Goal: Use online tool/utility: Utilize a website feature to perform a specific function

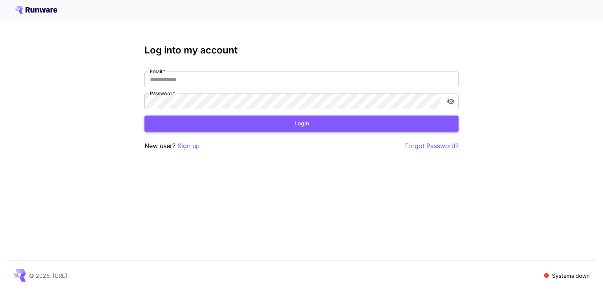
type input "**********"
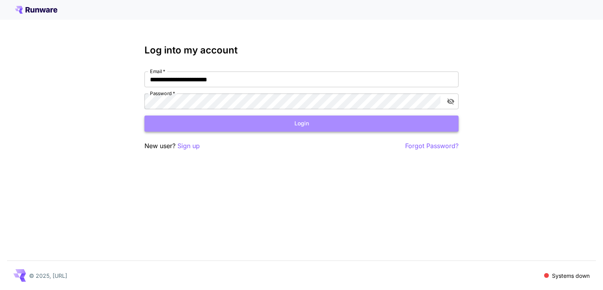
click at [292, 127] on button "Login" at bounding box center [301, 123] width 314 height 16
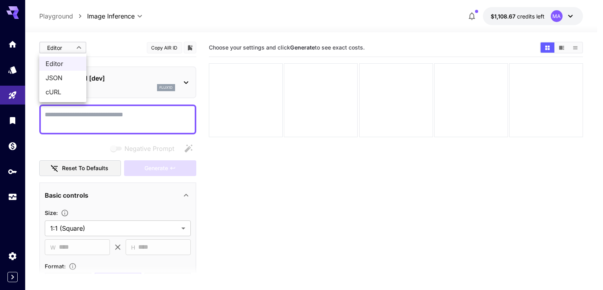
click at [80, 46] on body "**********" at bounding box center [301, 176] width 603 height 352
click at [106, 41] on div at bounding box center [301, 145] width 603 height 290
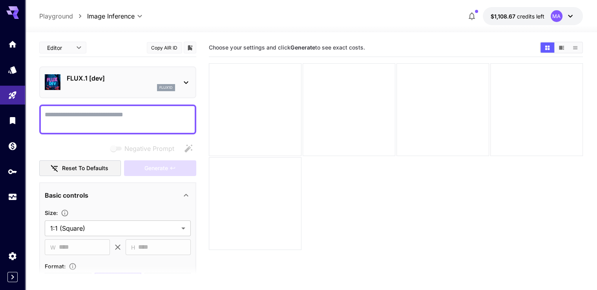
click at [158, 77] on p "FLUX.1 [dev]" at bounding box center [121, 77] width 108 height 9
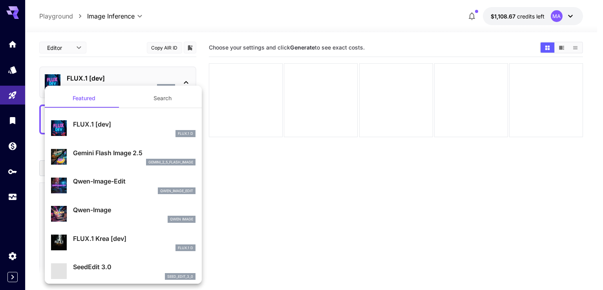
click at [130, 160] on div "gemini_2_5_flash_image" at bounding box center [134, 162] width 122 height 7
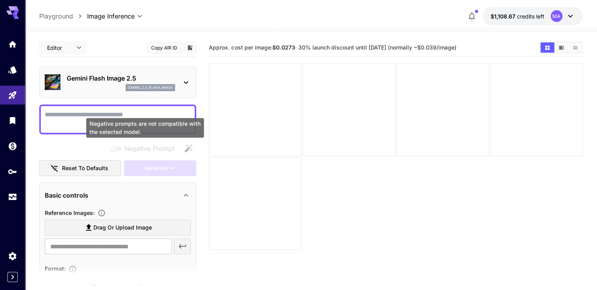
click at [150, 121] on div "Negative prompts are not compatible with the selected model." at bounding box center [145, 128] width 118 height 20
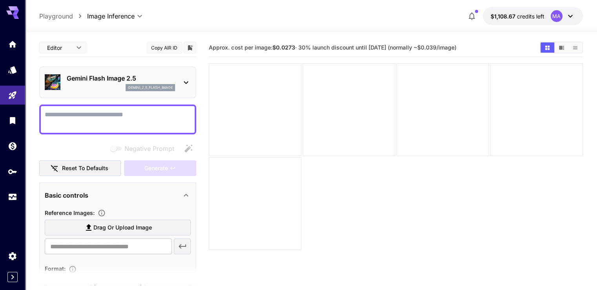
click at [131, 114] on textarea "Negative Prompt" at bounding box center [118, 119] width 146 height 19
paste textarea "**********"
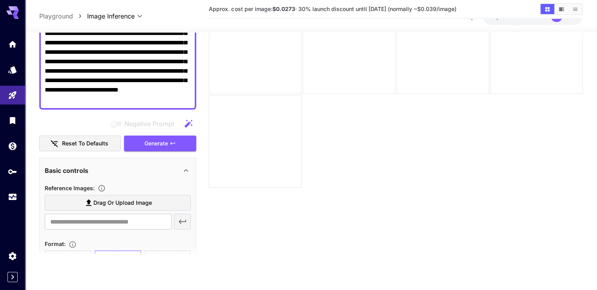
scroll to position [129, 0]
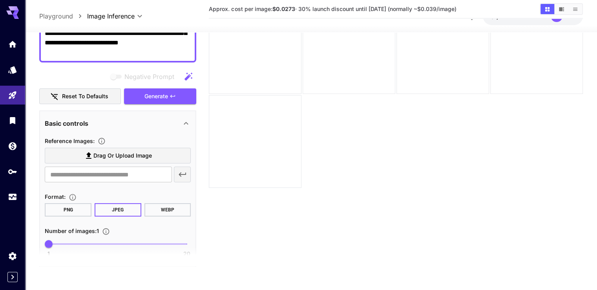
type textarea "**********"
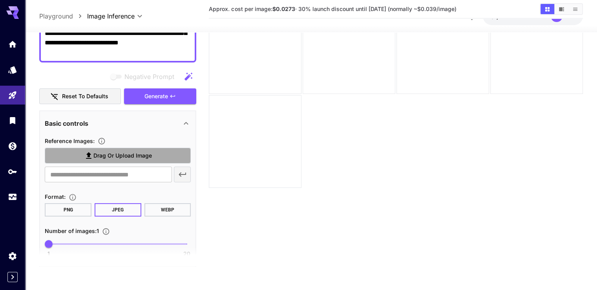
click at [115, 152] on span "Drag or upload image" at bounding box center [122, 156] width 58 height 10
click at [0, 0] on input "Drag or upload image" at bounding box center [0, 0] width 0 height 0
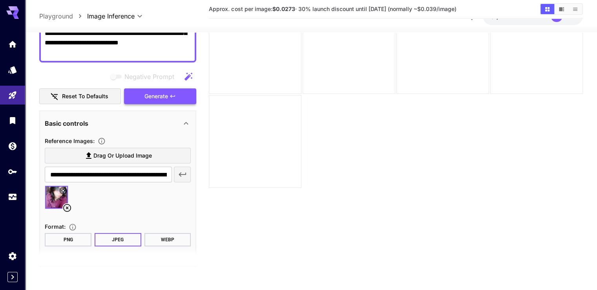
click at [184, 95] on button "Generate" at bounding box center [160, 96] width 72 height 16
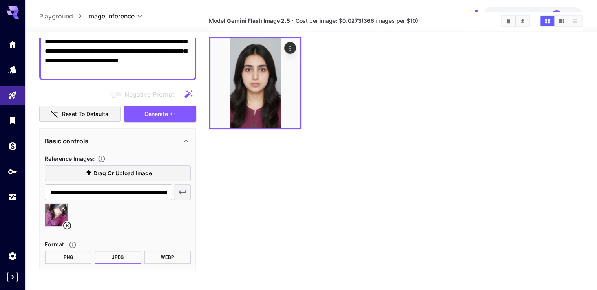
scroll to position [0, 0]
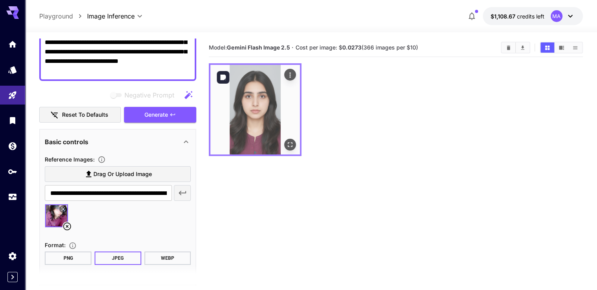
click at [264, 116] on img at bounding box center [255, 110] width 90 height 90
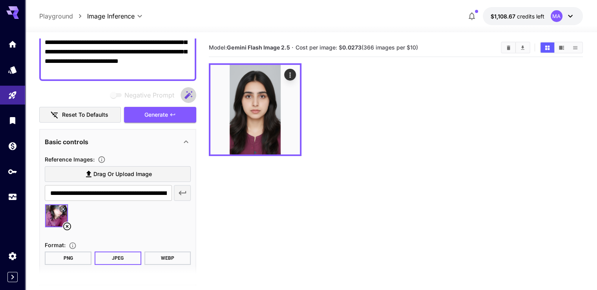
click at [188, 93] on icon "button" at bounding box center [189, 95] width 8 height 8
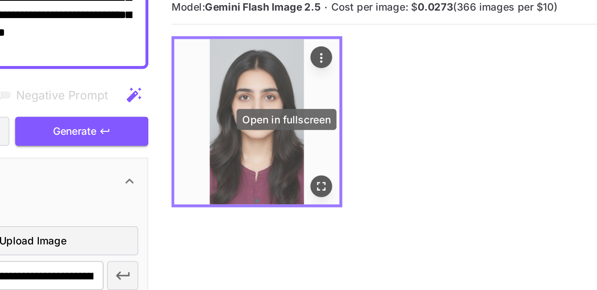
click at [286, 141] on icon "Open in fullscreen" at bounding box center [290, 145] width 8 height 8
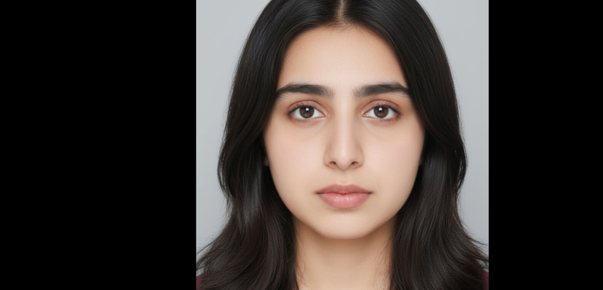
click at [394, 106] on div at bounding box center [301, 145] width 603 height 290
click at [400, 102] on div at bounding box center [301, 145] width 603 height 290
click at [150, 60] on div at bounding box center [301, 145] width 603 height 290
click at [399, 72] on div at bounding box center [301, 145] width 603 height 290
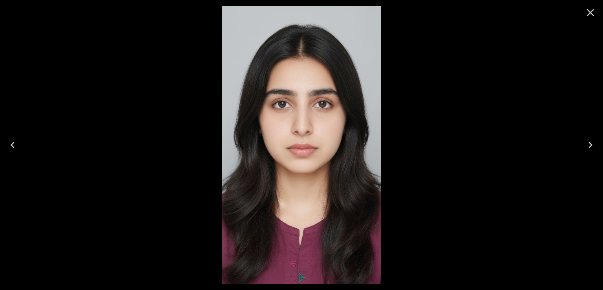
click at [586, 14] on icon "Close" at bounding box center [590, 12] width 13 height 13
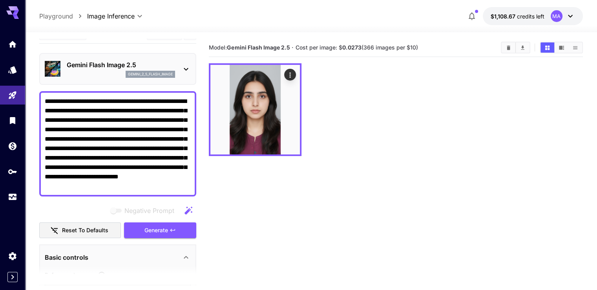
scroll to position [10, 0]
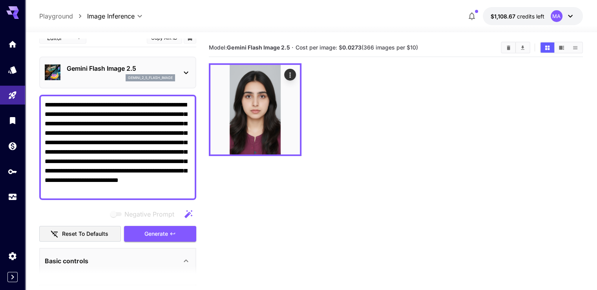
click at [185, 212] on icon "button" at bounding box center [188, 213] width 9 height 9
click at [189, 232] on button "Generate" at bounding box center [160, 234] width 72 height 16
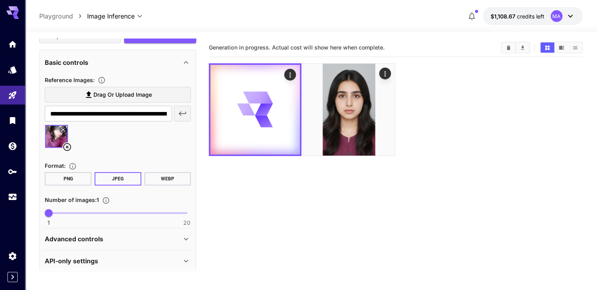
scroll to position [214, 0]
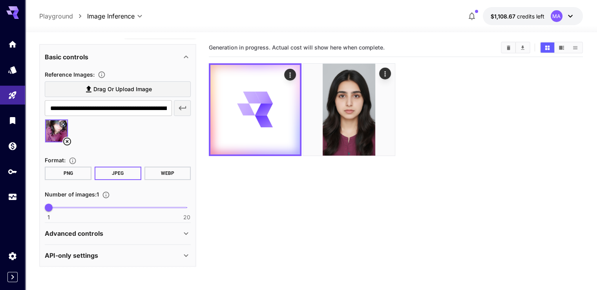
click at [79, 168] on button "PNG" at bounding box center [68, 172] width 47 height 13
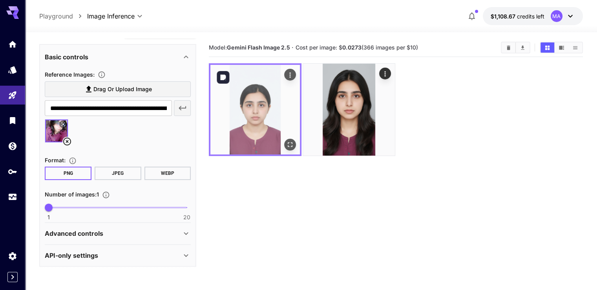
click at [270, 104] on img at bounding box center [255, 110] width 90 height 90
click at [288, 142] on icon "Open in fullscreen" at bounding box center [290, 144] width 5 height 5
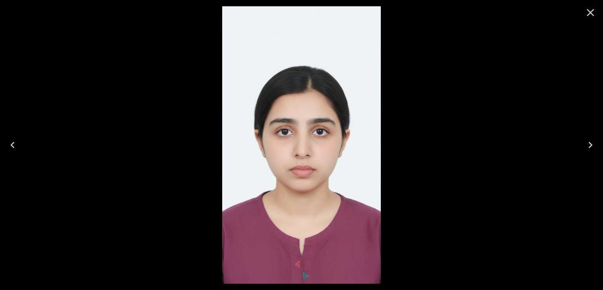
click at [590, 15] on icon "Close" at bounding box center [590, 12] width 13 height 13
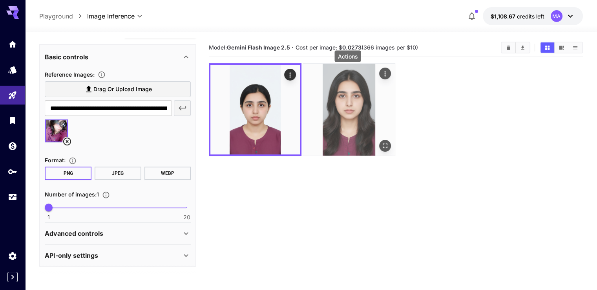
click at [381, 77] on icon "Actions" at bounding box center [385, 74] width 8 height 8
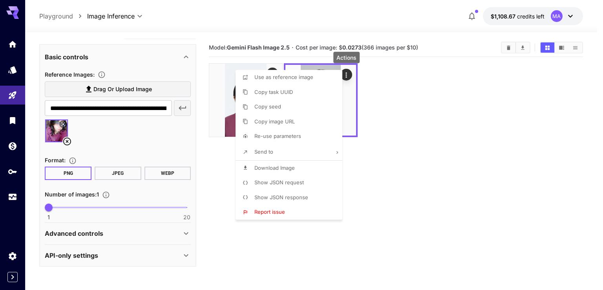
click at [369, 130] on div at bounding box center [301, 145] width 603 height 290
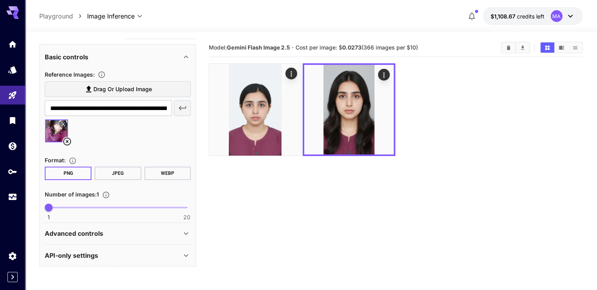
click at [135, 94] on label "Drag or upload image" at bounding box center [118, 89] width 146 height 16
click at [0, 0] on input "Drag or upload image" at bounding box center [0, 0] width 0 height 0
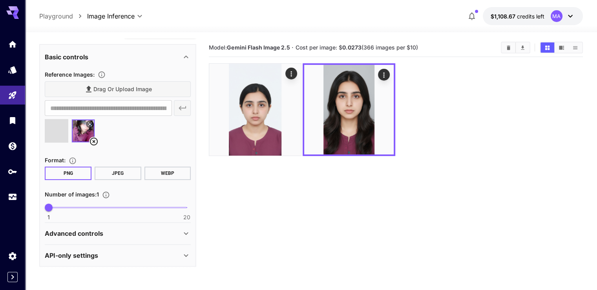
type input "**********"
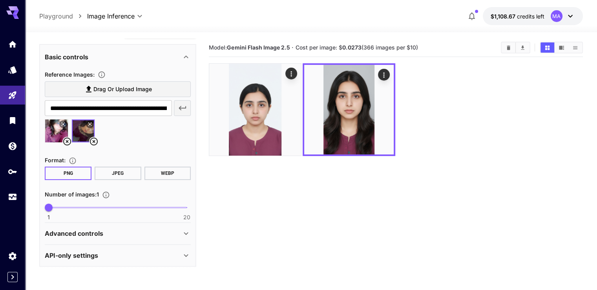
click at [97, 144] on icon at bounding box center [93, 141] width 9 height 9
click at [69, 142] on icon at bounding box center [66, 141] width 9 height 9
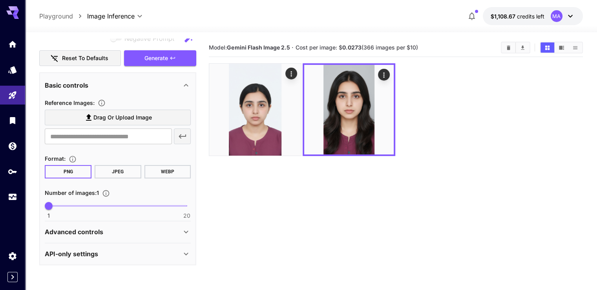
scroll to position [184, 0]
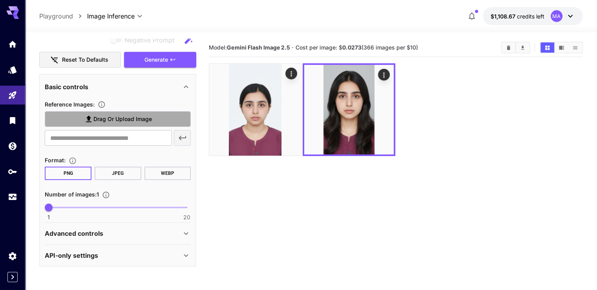
click at [121, 120] on span "Drag or upload image" at bounding box center [122, 119] width 58 height 10
click at [0, 0] on input "Drag or upload image" at bounding box center [0, 0] width 0 height 0
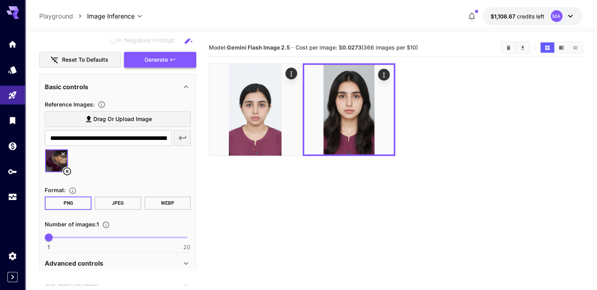
click at [183, 58] on button "Generate" at bounding box center [160, 60] width 72 height 16
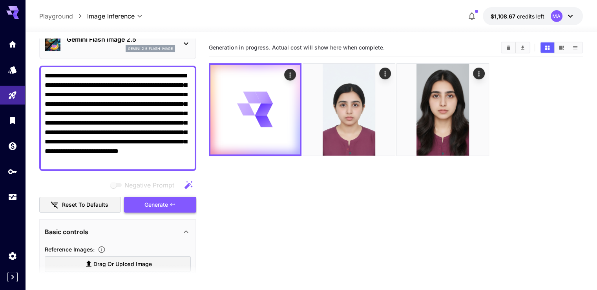
scroll to position [38, 0]
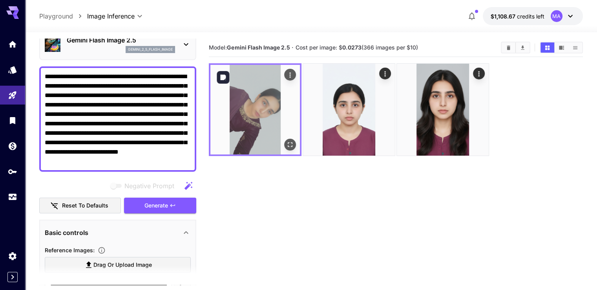
click at [261, 99] on img at bounding box center [255, 110] width 90 height 90
click at [245, 115] on img at bounding box center [255, 110] width 90 height 90
click at [286, 141] on icon "Open in fullscreen" at bounding box center [290, 145] width 8 height 8
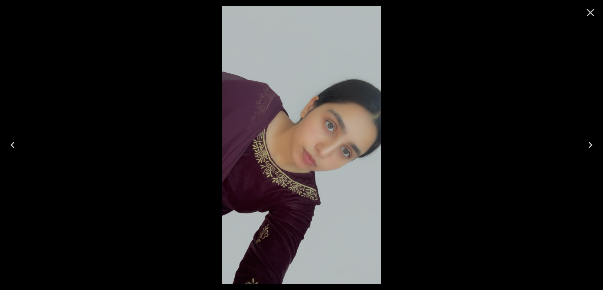
click at [590, 16] on icon "Close" at bounding box center [590, 12] width 13 height 13
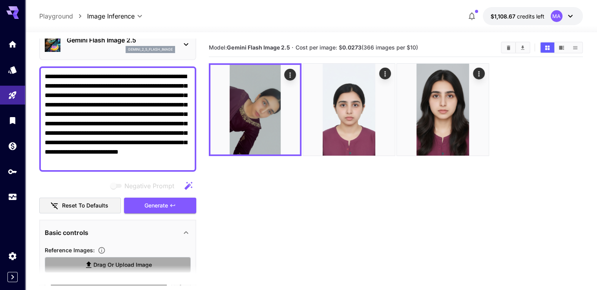
click at [132, 263] on span "Drag or upload image" at bounding box center [122, 265] width 58 height 10
click at [0, 0] on input "Drag or upload image" at bounding box center [0, 0] width 0 height 0
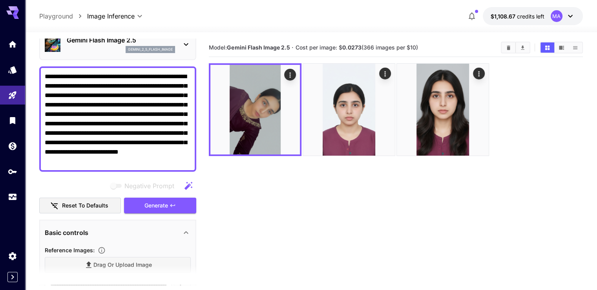
click at [162, 165] on textarea "**********" at bounding box center [118, 119] width 146 height 94
type input "**********"
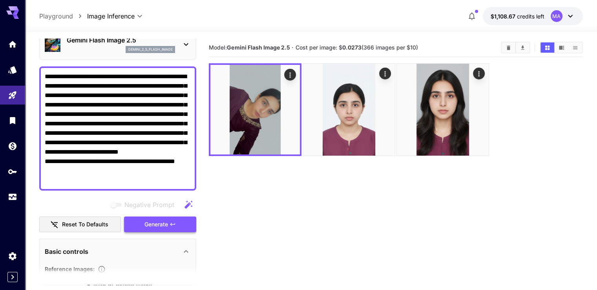
type textarea "**********"
click at [177, 217] on button "Generate" at bounding box center [160, 224] width 72 height 16
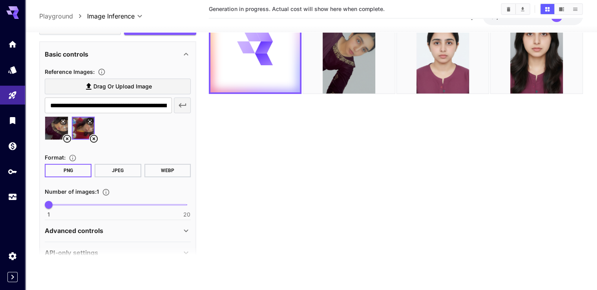
scroll to position [232, 0]
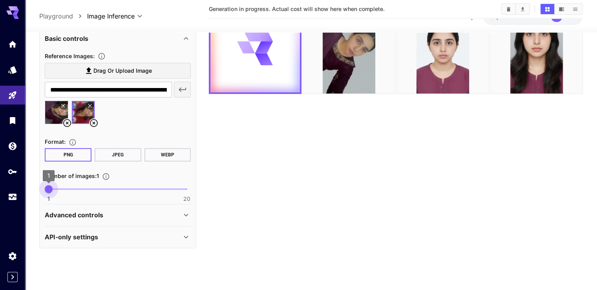
type input "*"
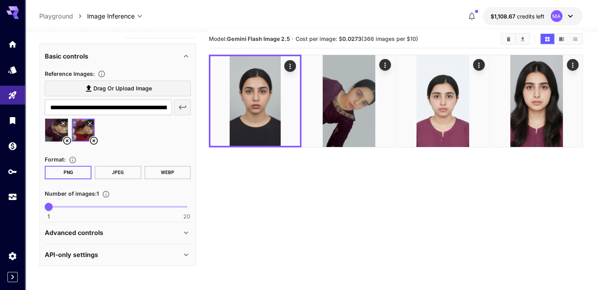
scroll to position [9, 0]
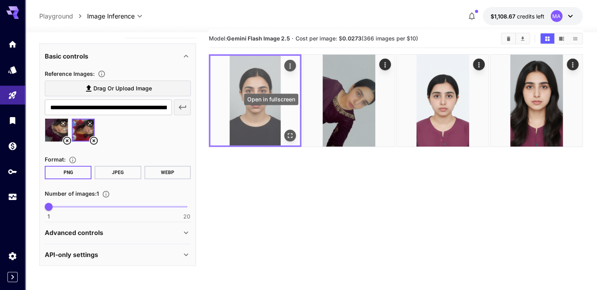
click at [284, 130] on button "Open in fullscreen" at bounding box center [290, 136] width 12 height 12
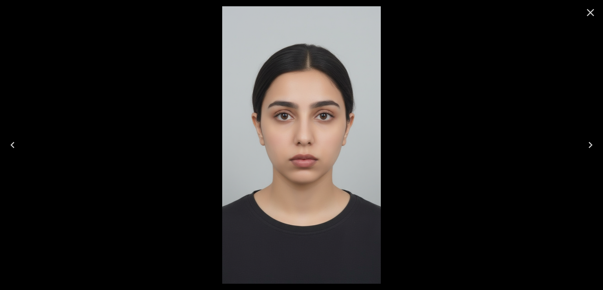
click at [586, 10] on icon "Close" at bounding box center [590, 12] width 13 height 13
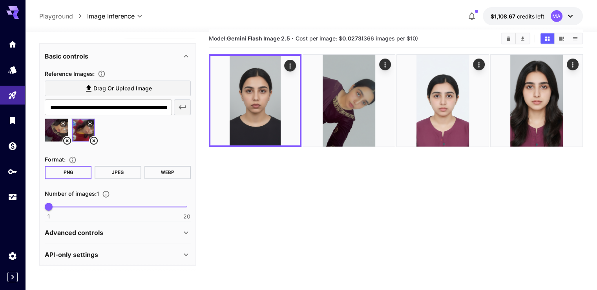
click at [64, 139] on icon at bounding box center [66, 140] width 9 height 9
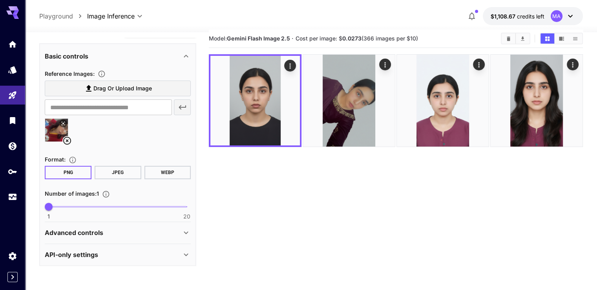
click at [118, 172] on button "JPEG" at bounding box center [118, 172] width 47 height 13
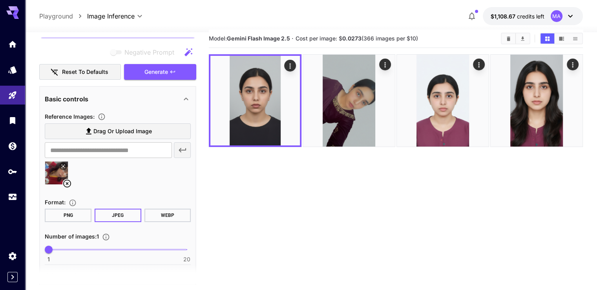
scroll to position [189, 0]
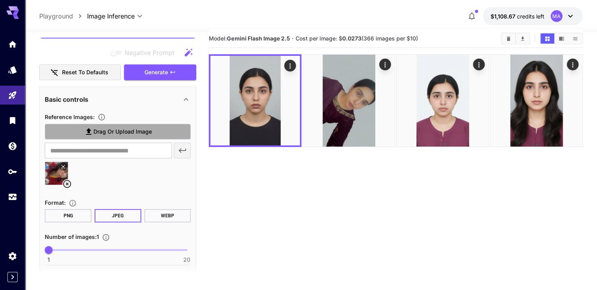
click at [138, 128] on span "Drag or upload image" at bounding box center [122, 132] width 58 height 10
click at [0, 0] on input "Drag or upload image" at bounding box center [0, 0] width 0 height 0
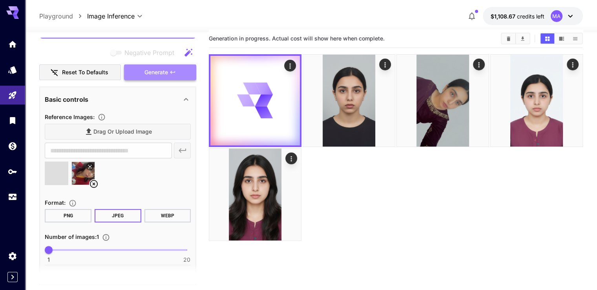
click at [179, 74] on button "Generate" at bounding box center [160, 72] width 72 height 16
type input "**********"
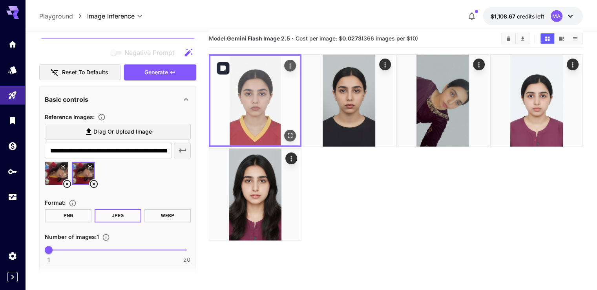
click at [262, 90] on img at bounding box center [255, 101] width 90 height 90
click at [286, 69] on icon "Actions" at bounding box center [290, 66] width 8 height 8
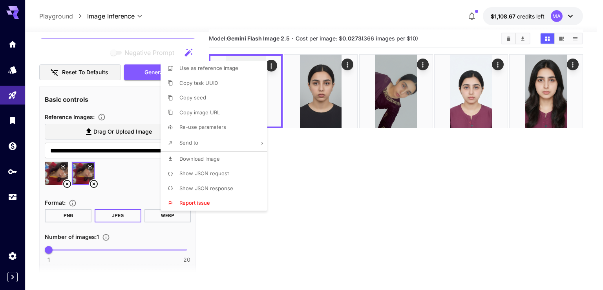
click at [298, 230] on div at bounding box center [301, 145] width 603 height 290
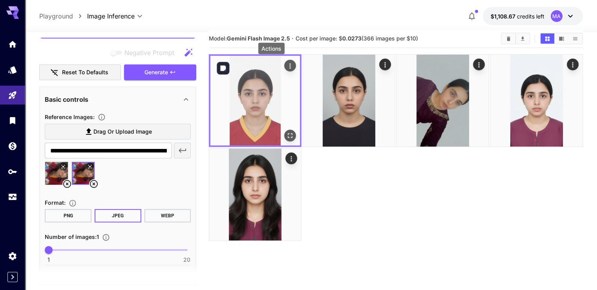
click at [284, 69] on button "Actions" at bounding box center [290, 66] width 12 height 12
click at [286, 61] on div "Actions" at bounding box center [290, 65] width 8 height 9
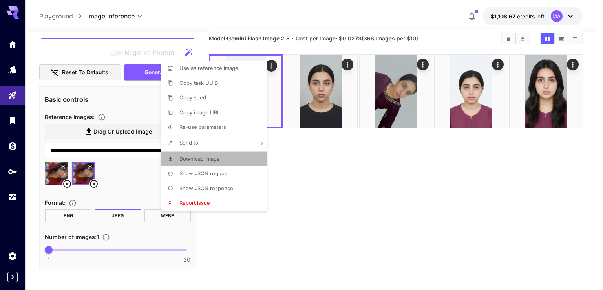
click at [222, 158] on li "Download Image" at bounding box center [216, 159] width 111 height 15
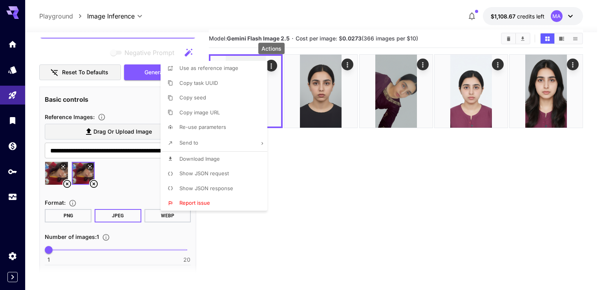
click at [510, 40] on div at bounding box center [301, 145] width 603 height 290
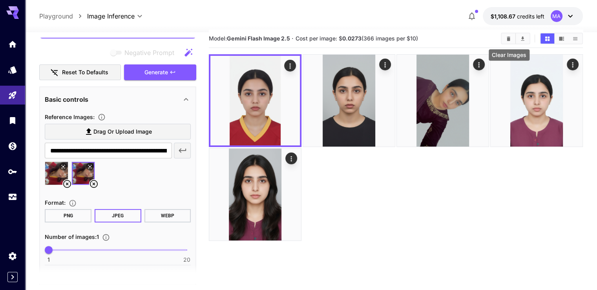
click at [510, 40] on icon "Clear Images" at bounding box center [509, 38] width 4 height 4
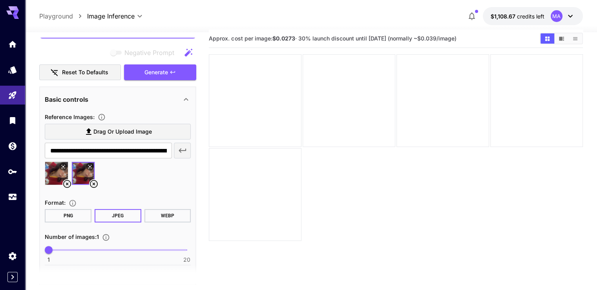
click at [92, 180] on icon at bounding box center [94, 184] width 8 height 8
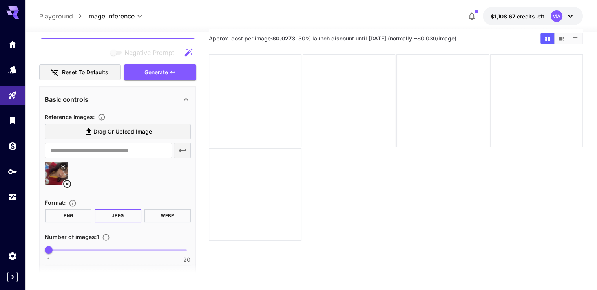
click at [66, 184] on icon at bounding box center [66, 183] width 9 height 9
